Goal: Information Seeking & Learning: Learn about a topic

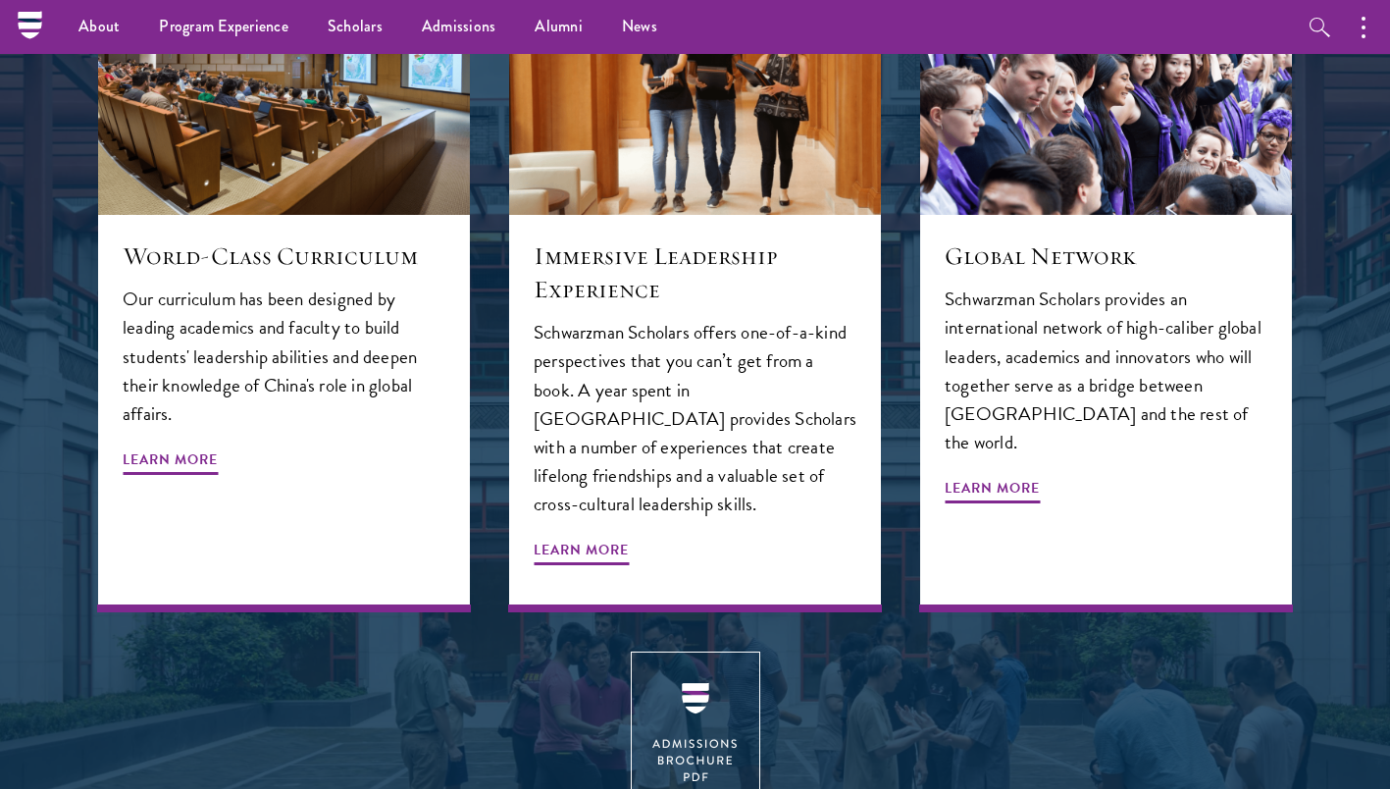
scroll to position [2166, 0]
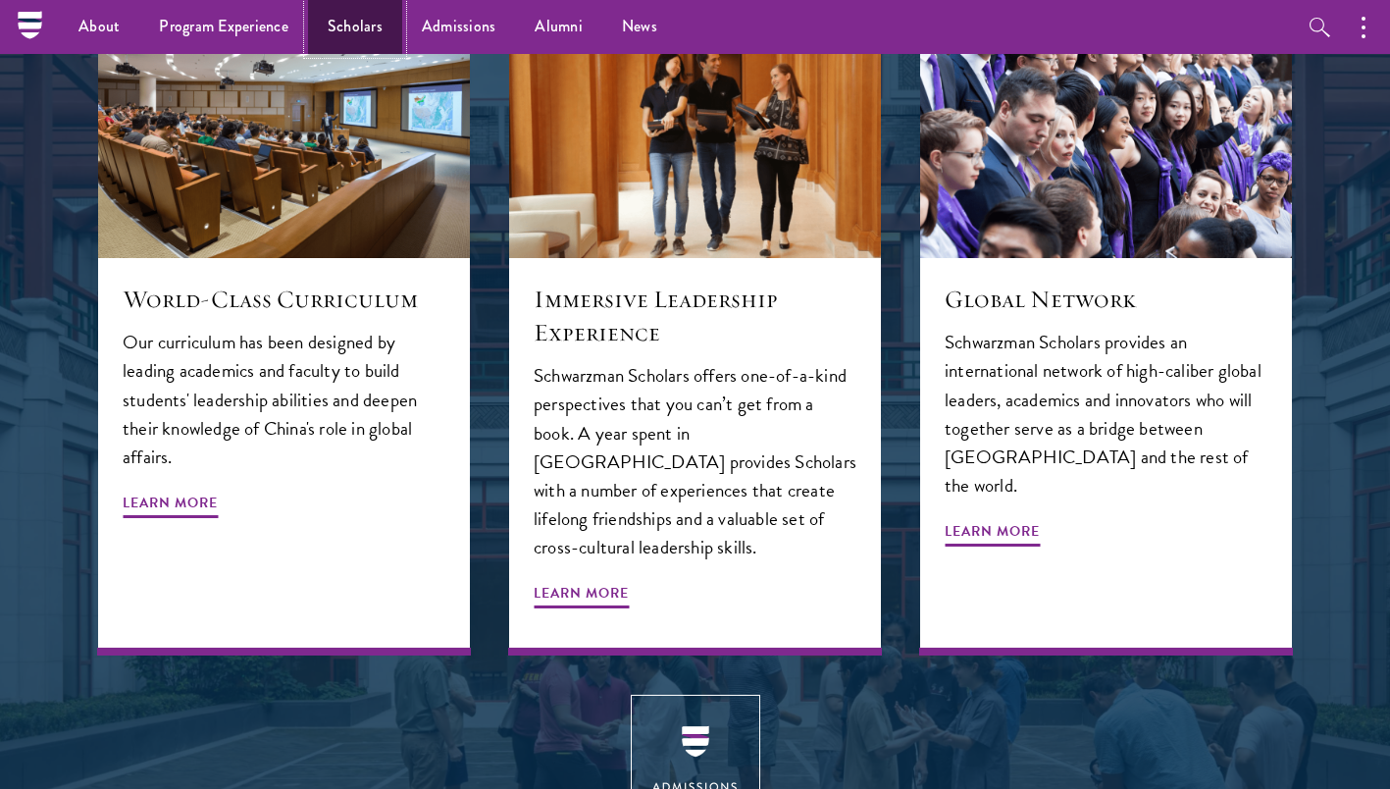
click at [377, 33] on link "Scholars" at bounding box center [355, 27] width 94 height 54
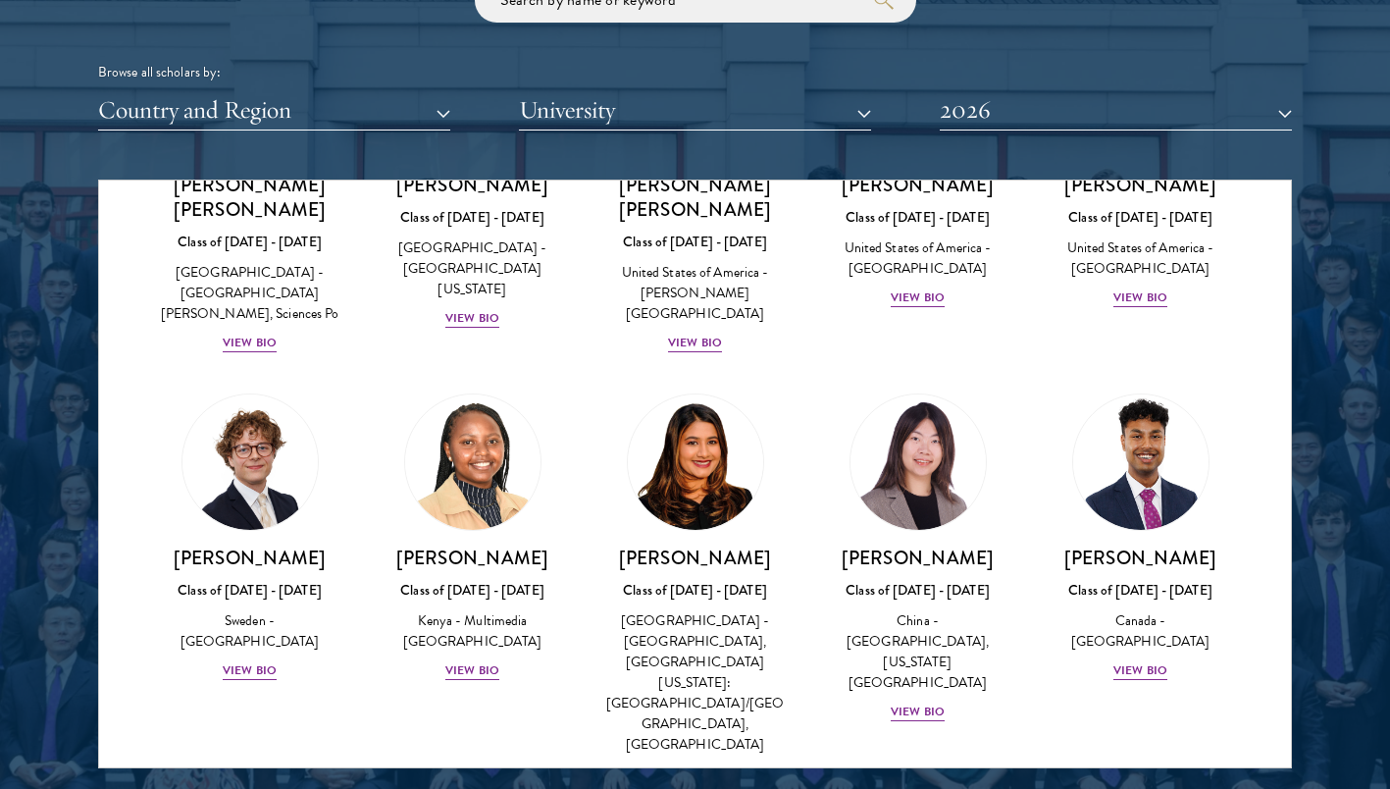
scroll to position [2834, 0]
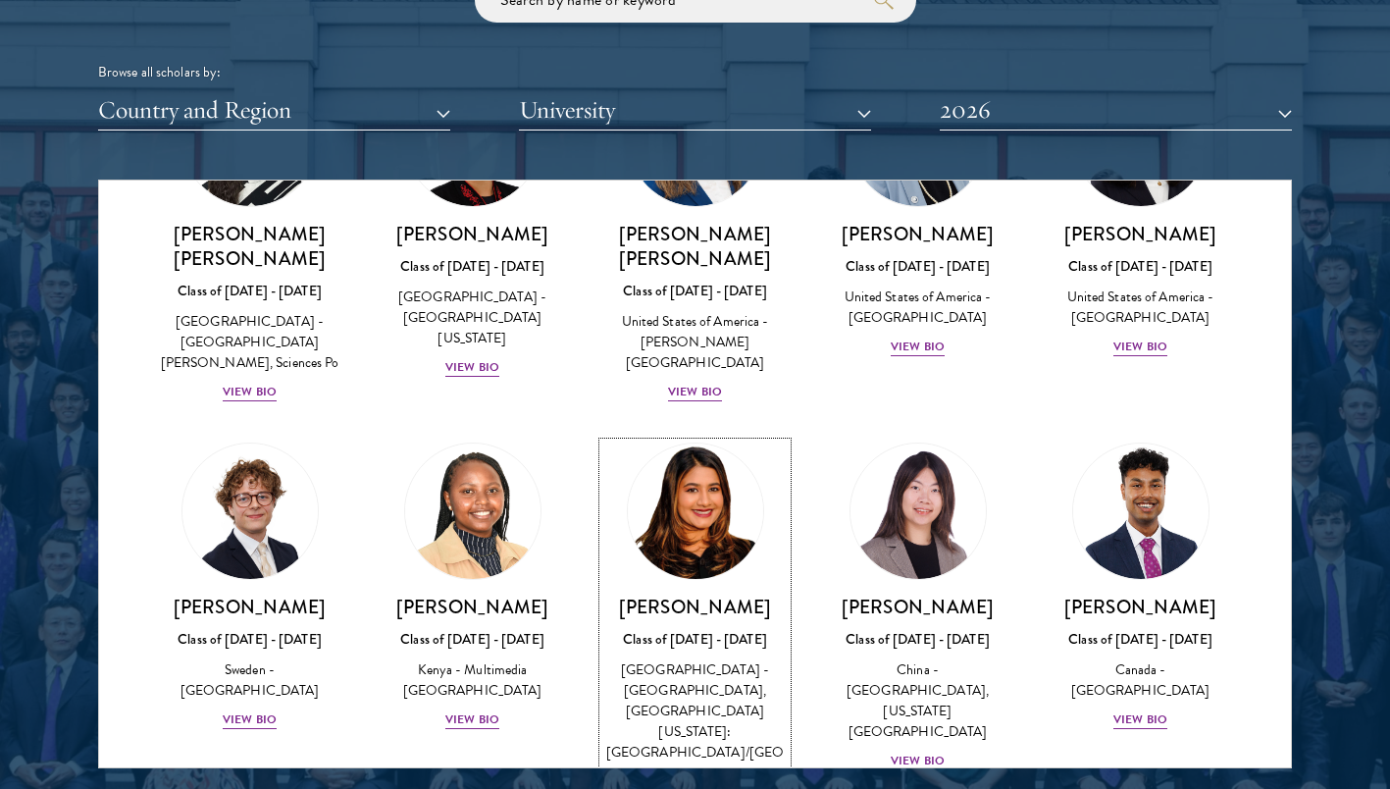
click at [700, 437] on img at bounding box center [695, 511] width 149 height 149
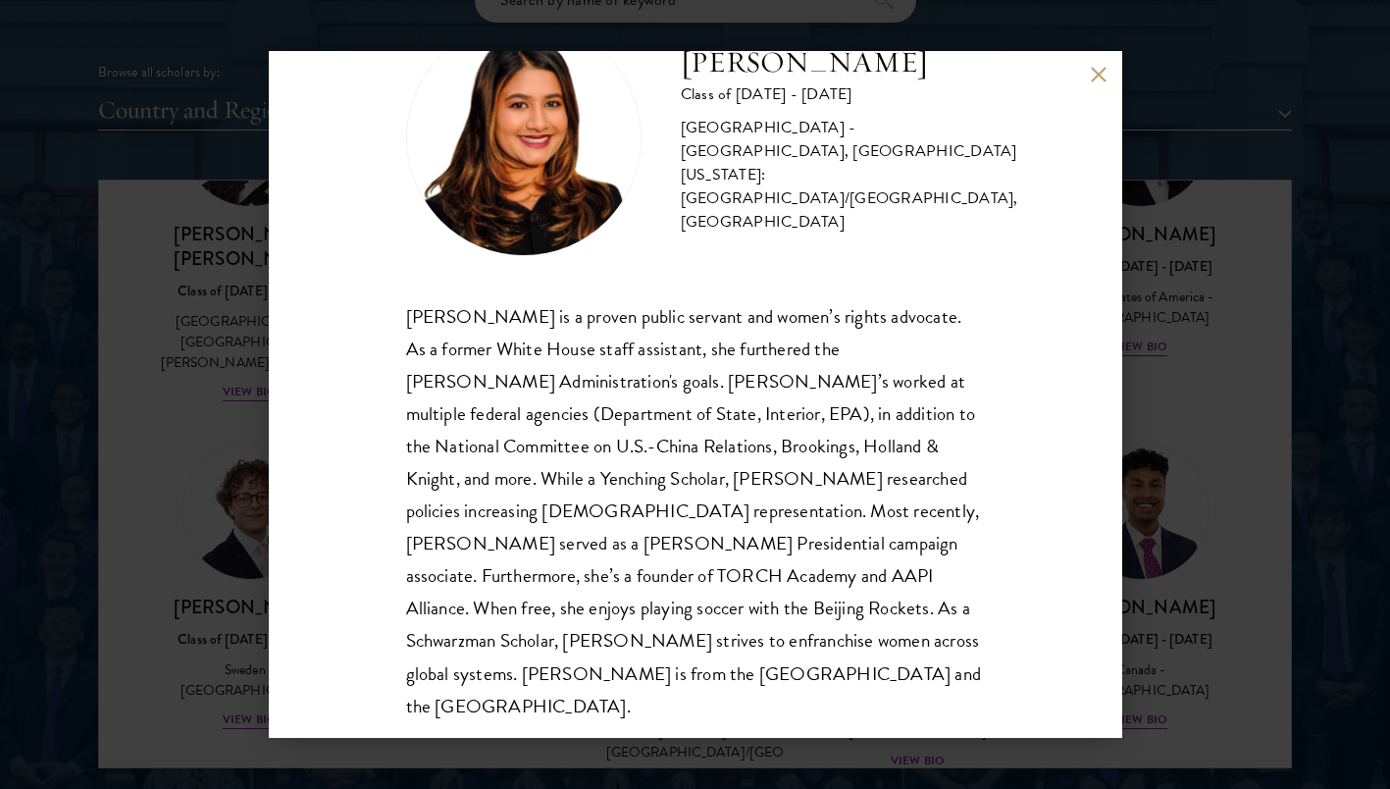
scroll to position [91, 0]
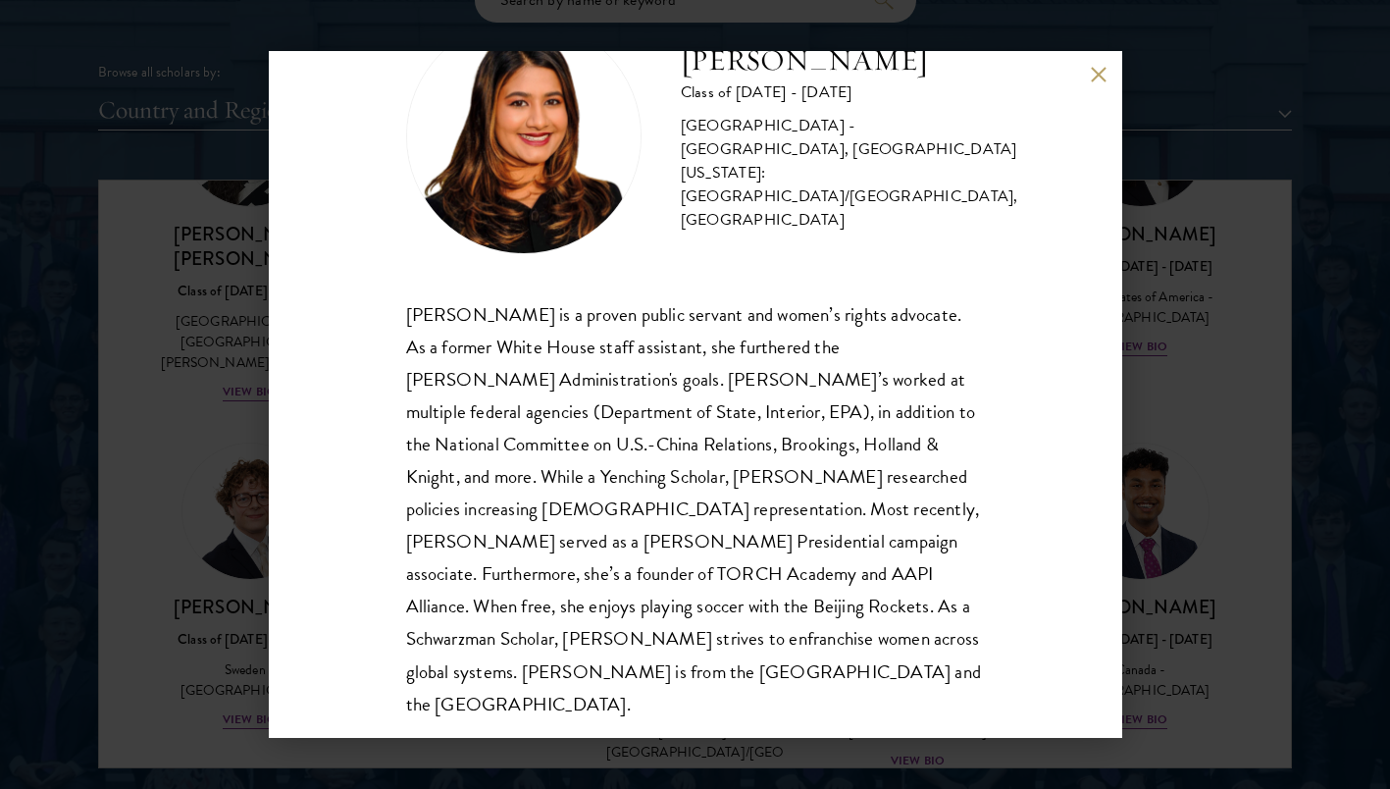
click at [1103, 87] on div "[PERSON_NAME] Class of [DATE] - [DATE] [GEOGRAPHIC_DATA] - [GEOGRAPHIC_DATA], […" at bounding box center [696, 394] width 854 height 687
click at [1103, 70] on button at bounding box center [1099, 74] width 17 height 17
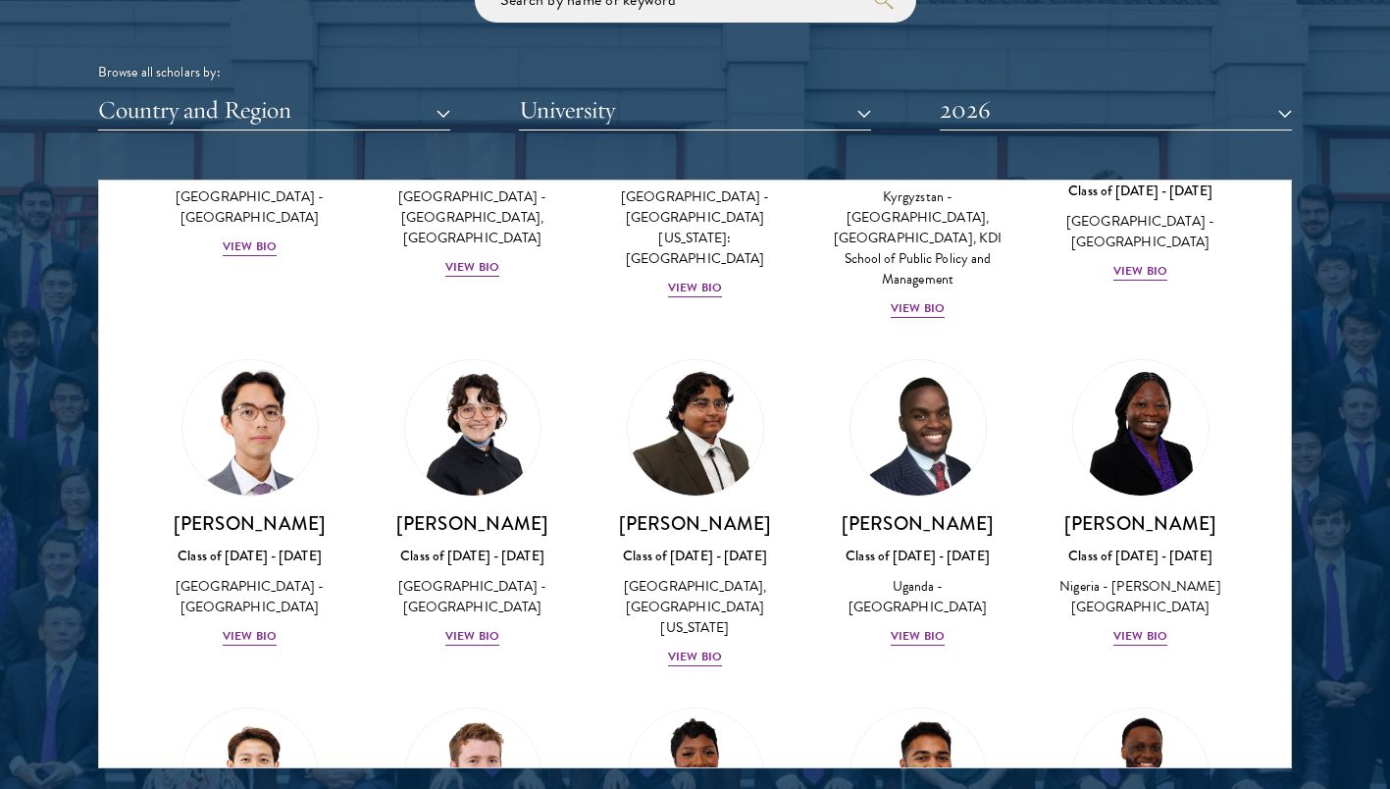
scroll to position [287, 0]
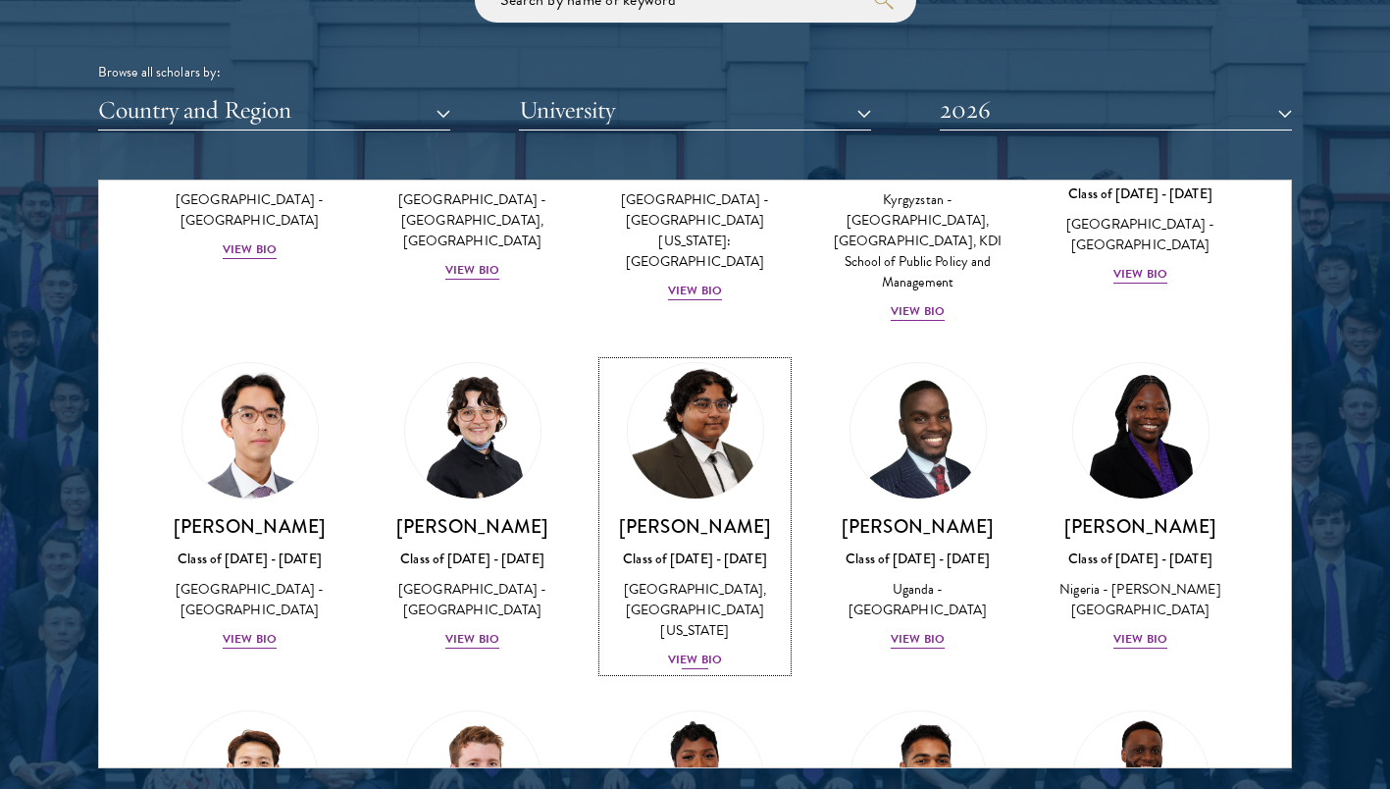
click at [669, 481] on img at bounding box center [695, 430] width 149 height 149
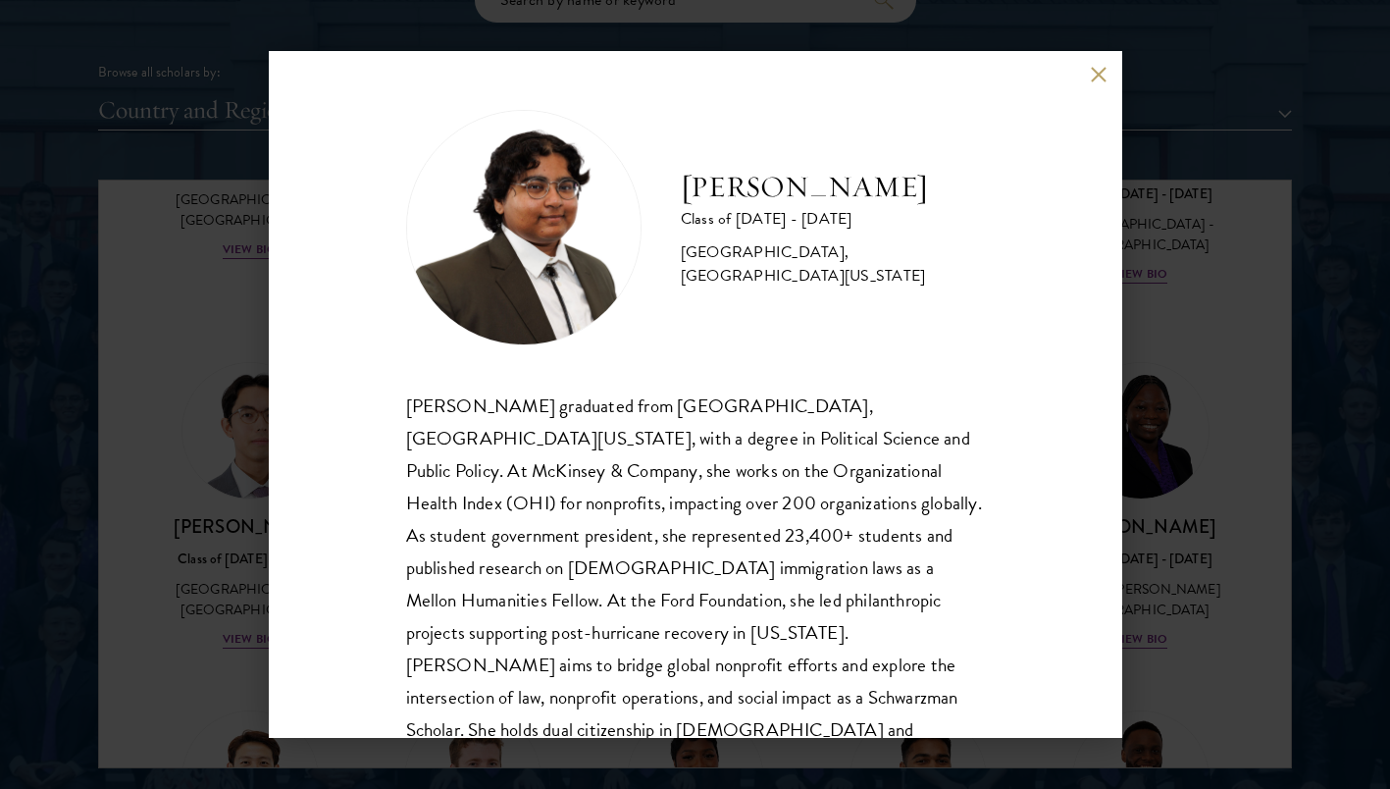
scroll to position [67, 0]
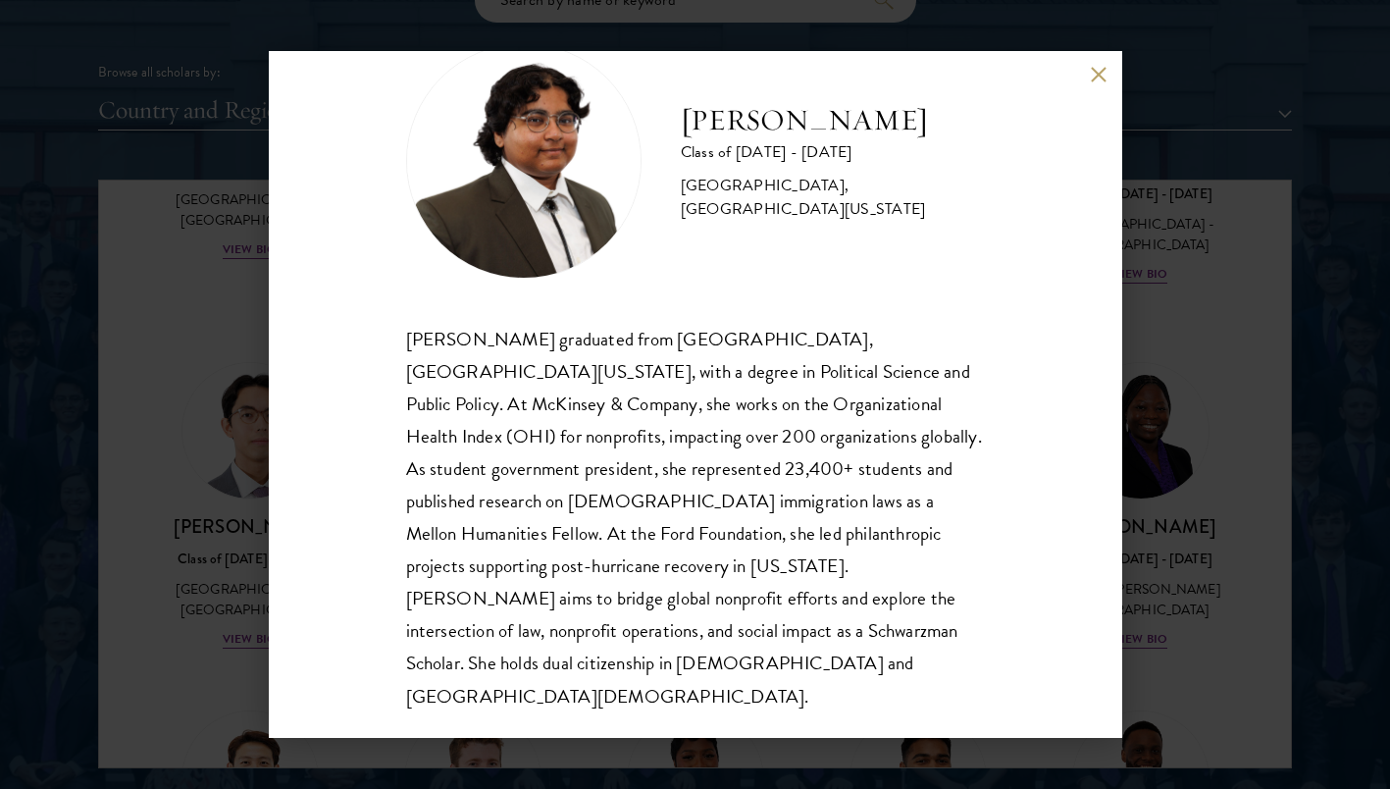
click at [623, 538] on div "[PERSON_NAME] graduated from [GEOGRAPHIC_DATA], [GEOGRAPHIC_DATA][US_STATE], wi…" at bounding box center [695, 518] width 579 height 390
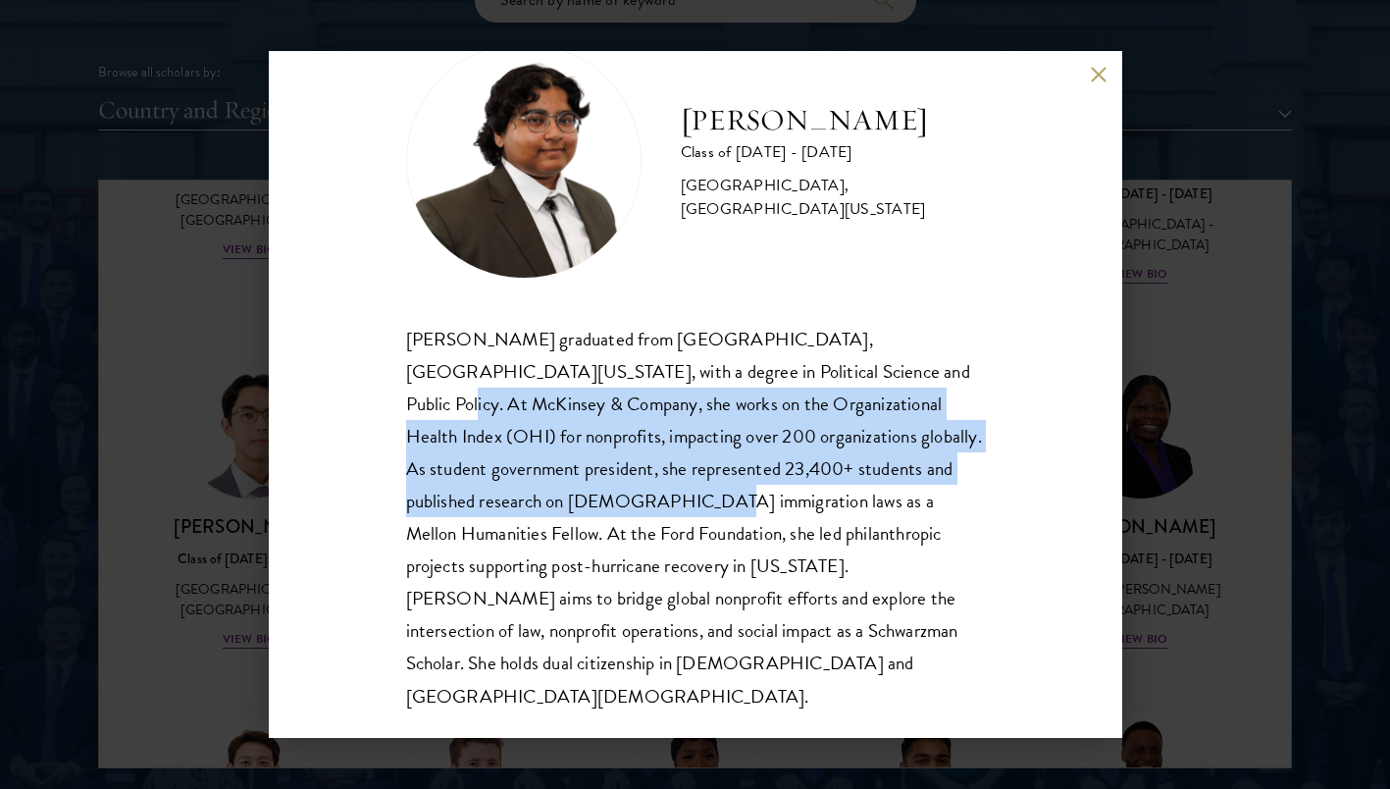
drag, startPoint x: 824, startPoint y: 367, endPoint x: 666, endPoint y: 493, distance: 201.8
click at [666, 493] on div "[PERSON_NAME] graduated from [GEOGRAPHIC_DATA], [GEOGRAPHIC_DATA][US_STATE], wi…" at bounding box center [695, 518] width 579 height 390
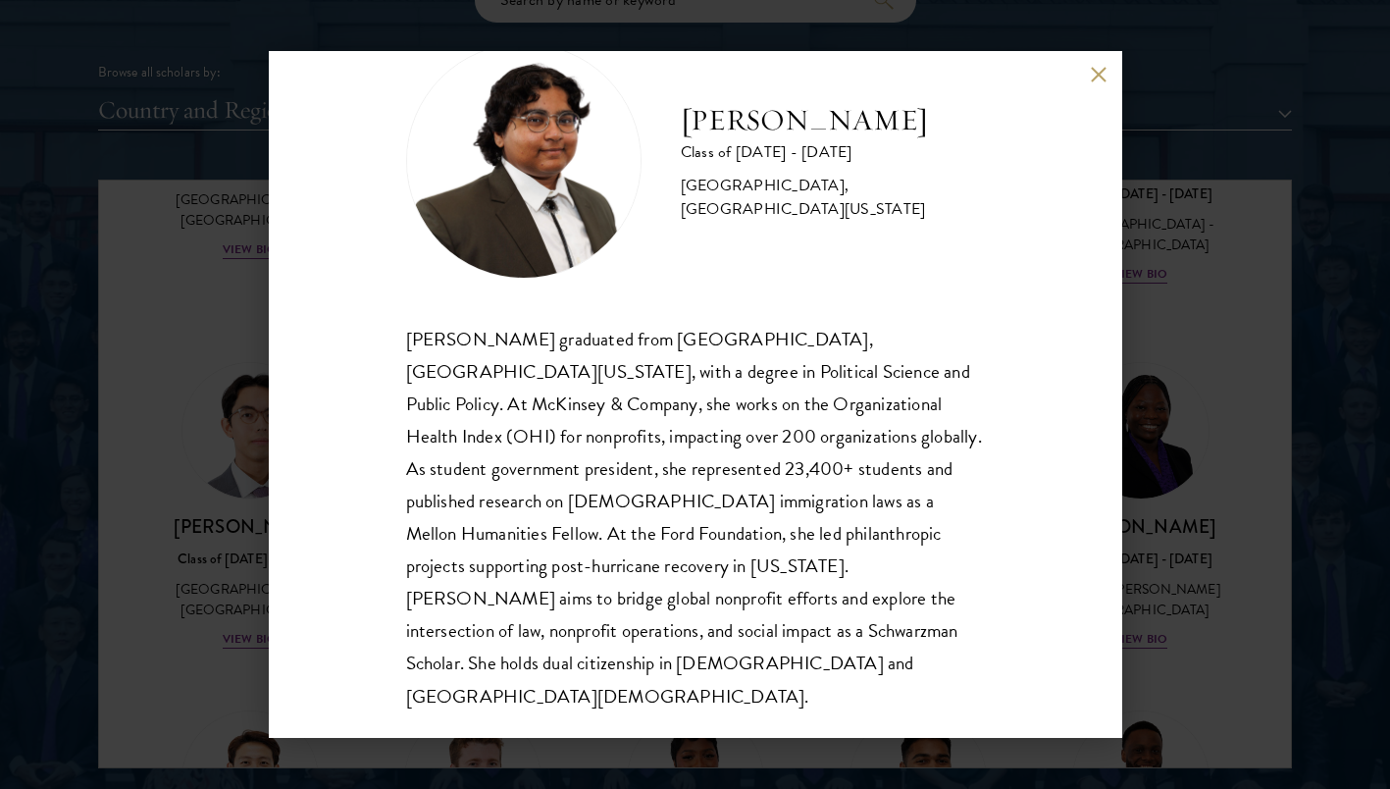
click at [1024, 301] on div "[PERSON_NAME] Class of [DATE] - [DATE] [GEOGRAPHIC_DATA] - [GEOGRAPHIC_DATA], […" at bounding box center [696, 394] width 854 height 687
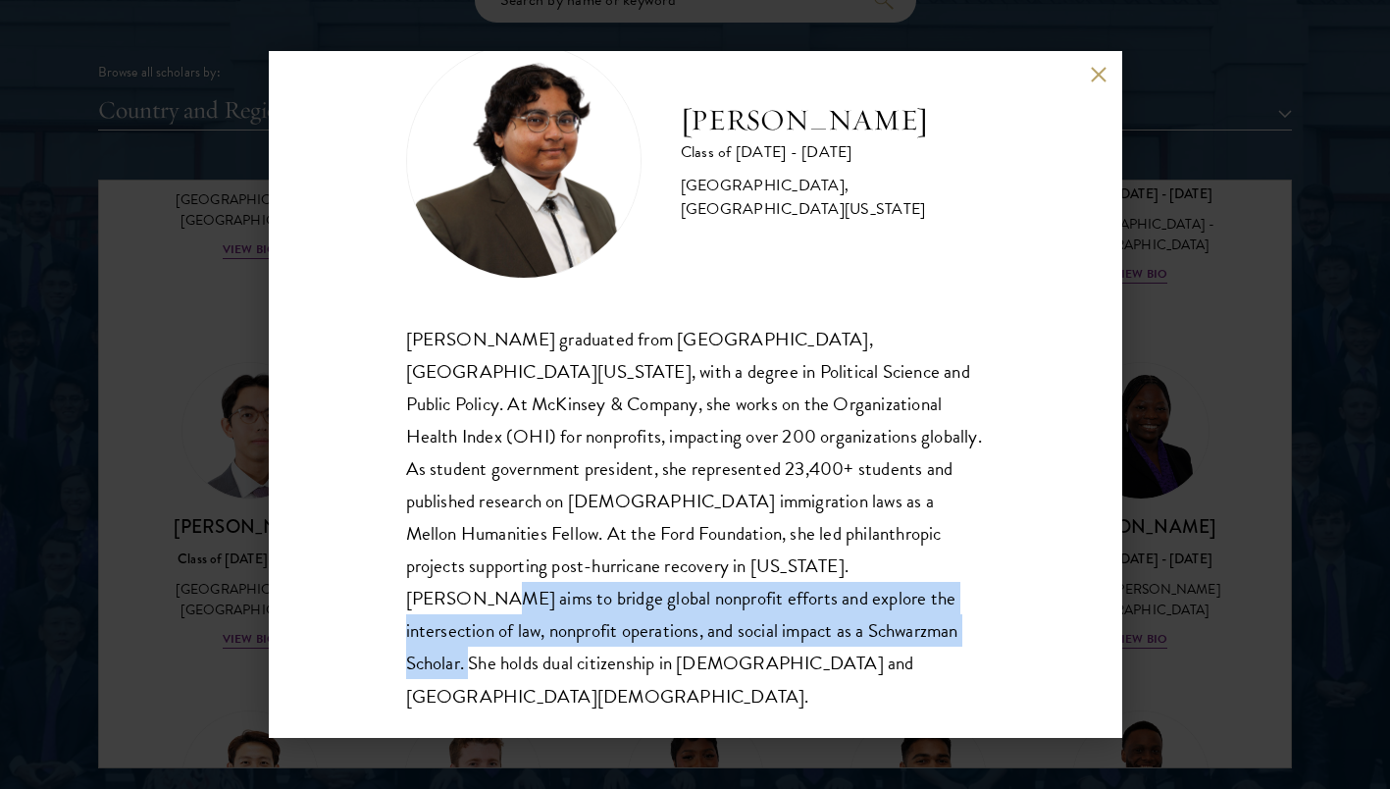
drag, startPoint x: 846, startPoint y: 558, endPoint x: 812, endPoint y: 632, distance: 80.8
click at [812, 632] on div "[PERSON_NAME] graduated from [GEOGRAPHIC_DATA], [GEOGRAPHIC_DATA][US_STATE], wi…" at bounding box center [695, 518] width 579 height 390
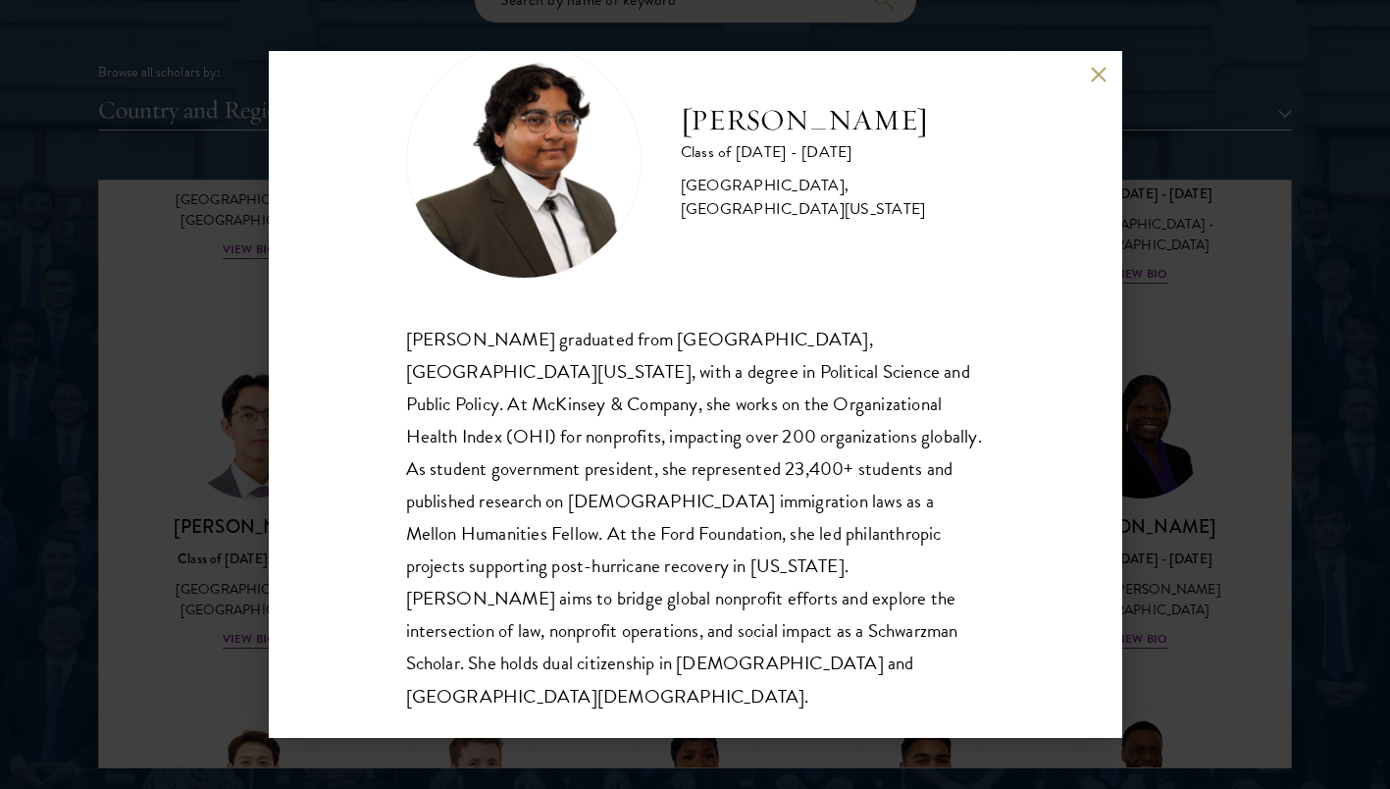
click at [576, 416] on div "[PERSON_NAME] graduated from [GEOGRAPHIC_DATA], [GEOGRAPHIC_DATA][US_STATE], wi…" at bounding box center [695, 518] width 579 height 390
click at [1096, 70] on button at bounding box center [1099, 74] width 17 height 17
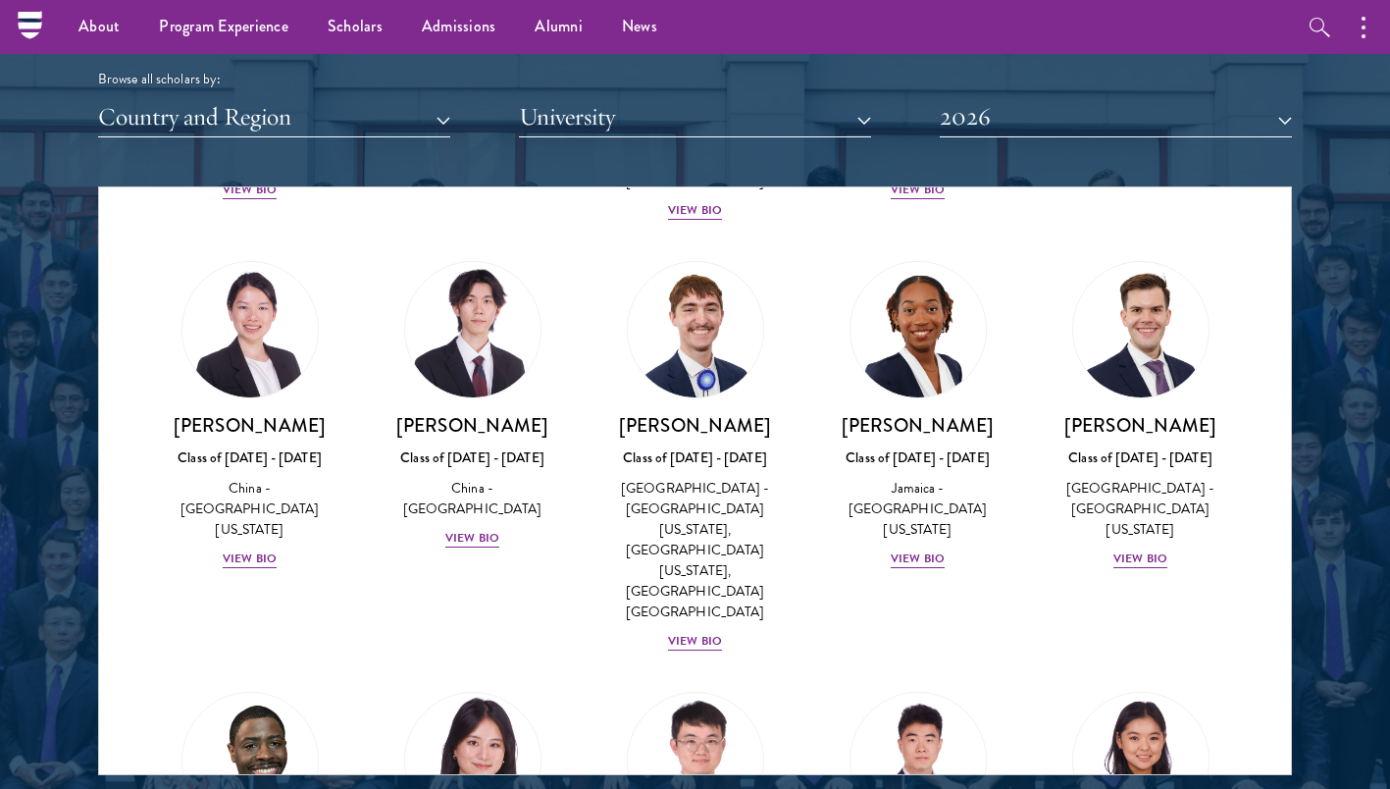
scroll to position [2399, 0]
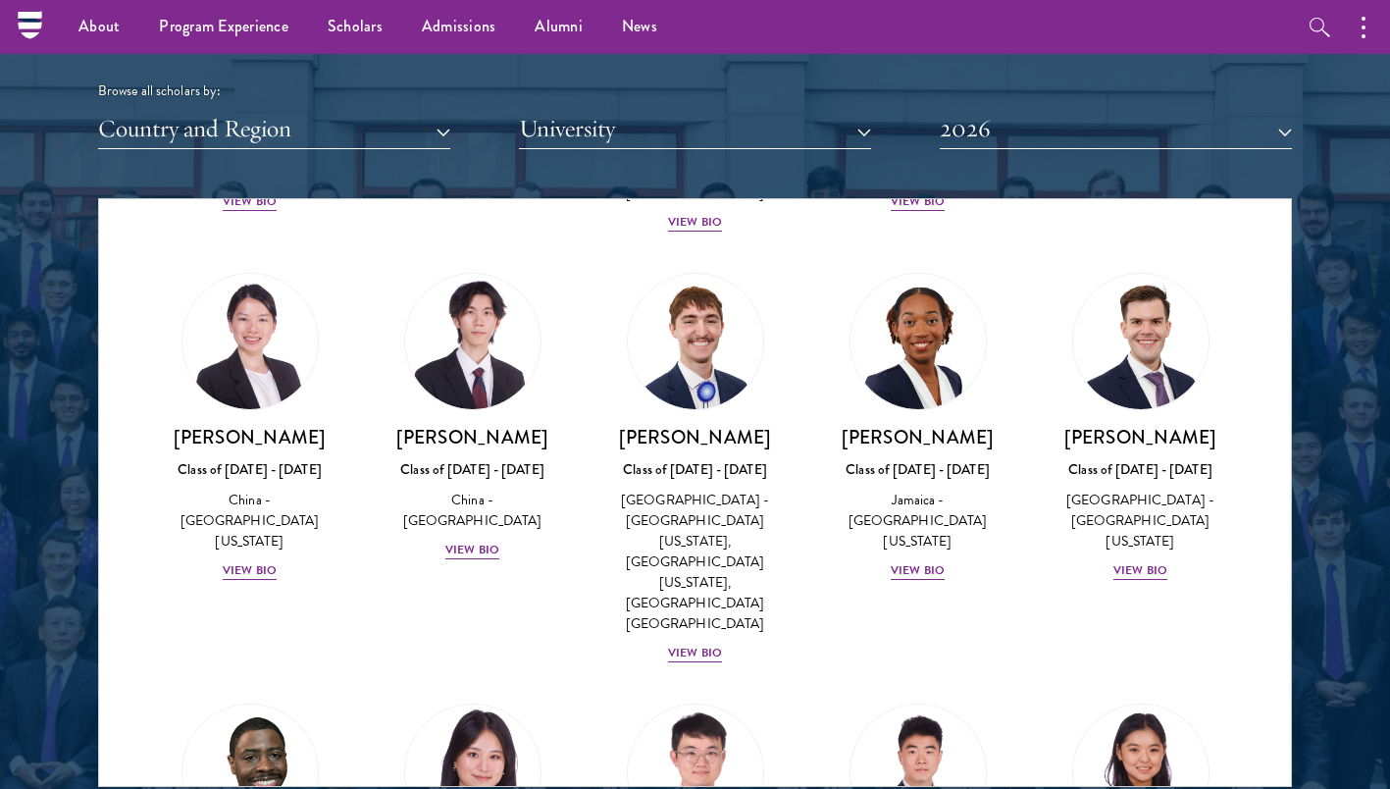
click at [1345, 407] on div at bounding box center [695, 287] width 1390 height 1194
click at [1317, 494] on div at bounding box center [695, 287] width 1390 height 1194
click at [1320, 554] on div at bounding box center [695, 287] width 1390 height 1194
